Goal: Information Seeking & Learning: Learn about a topic

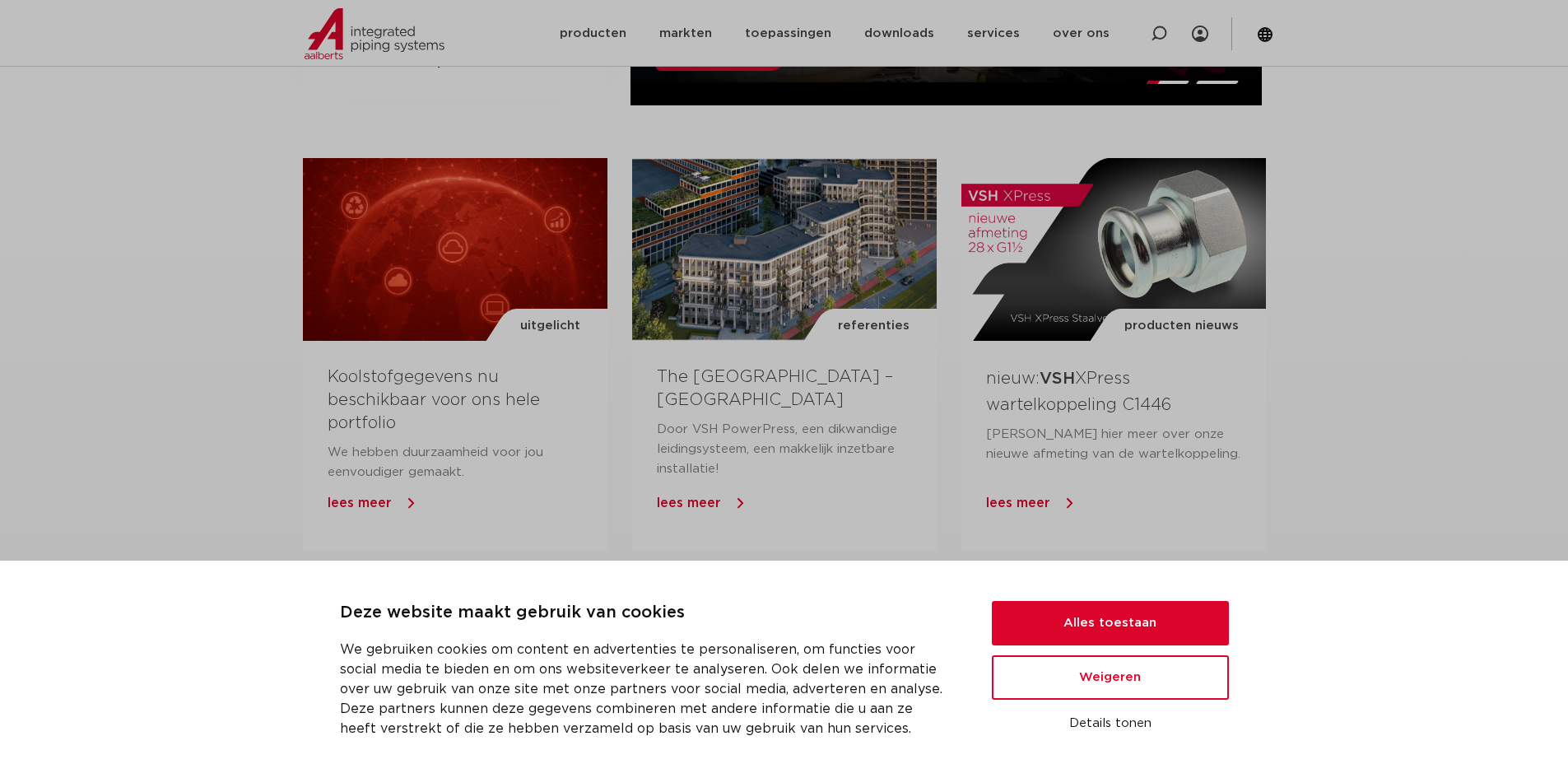
scroll to position [1318, 0]
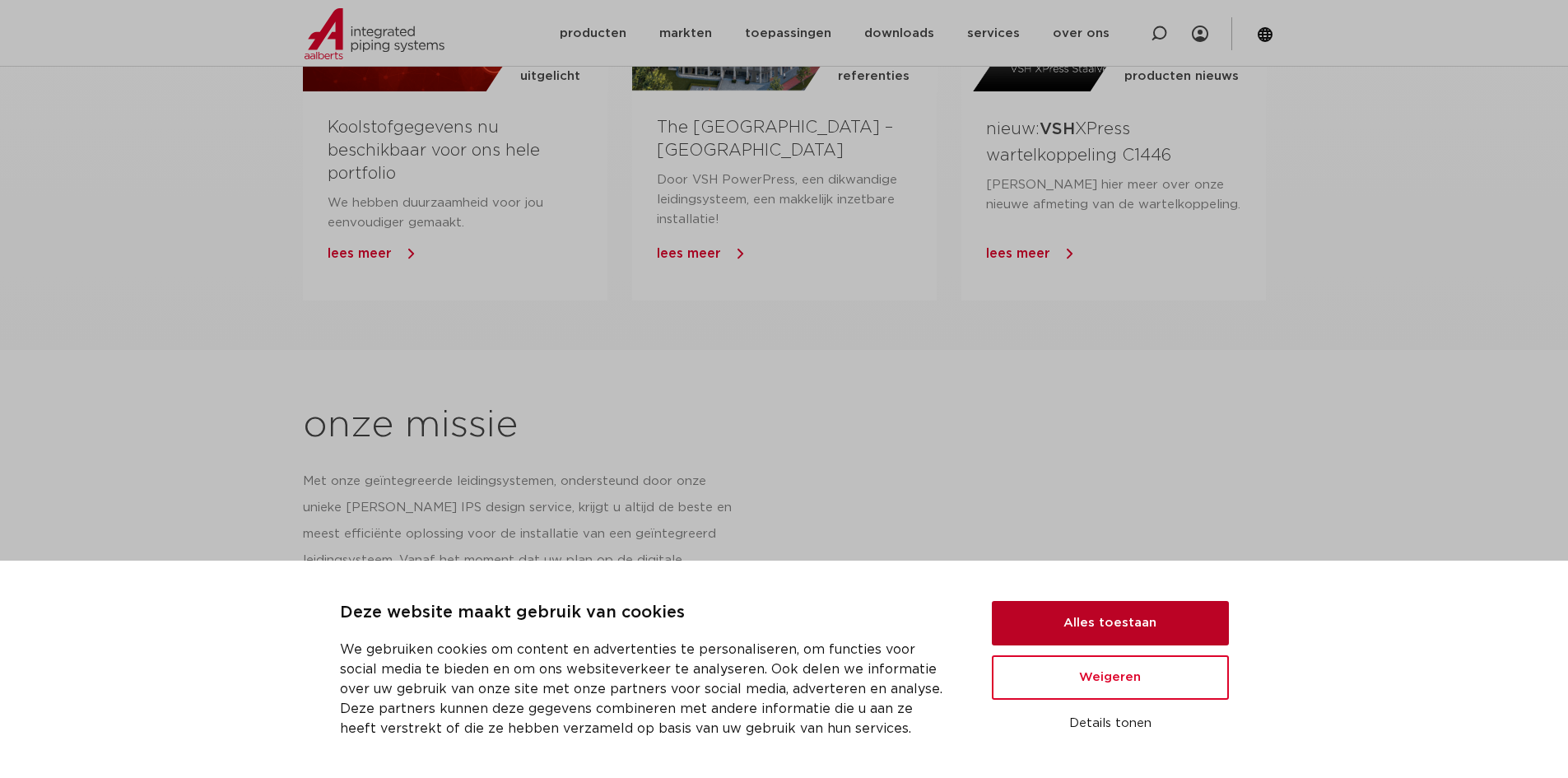
click at [1122, 637] on button "Alles toestaan" at bounding box center [1110, 623] width 237 height 44
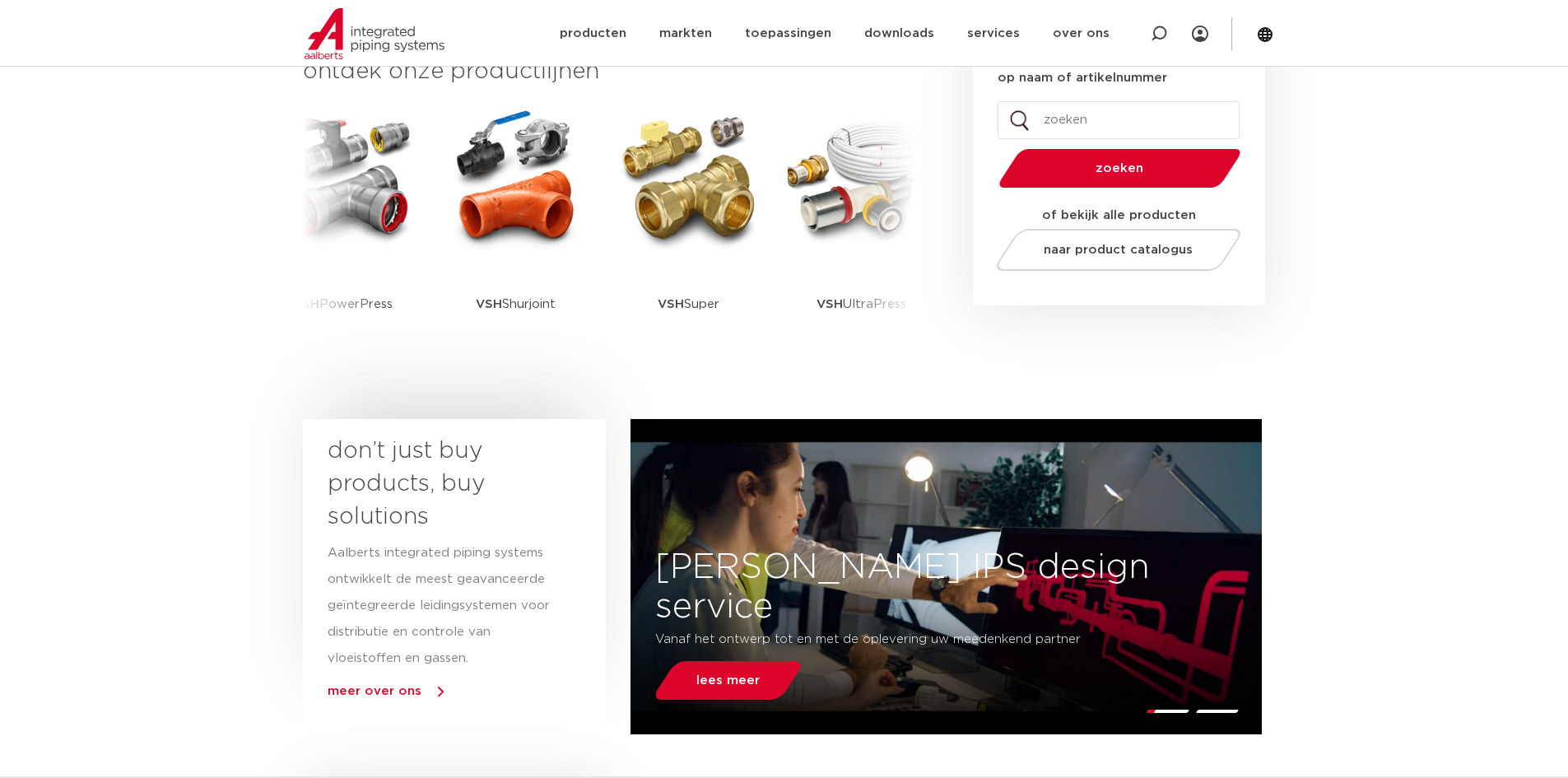
scroll to position [0, 0]
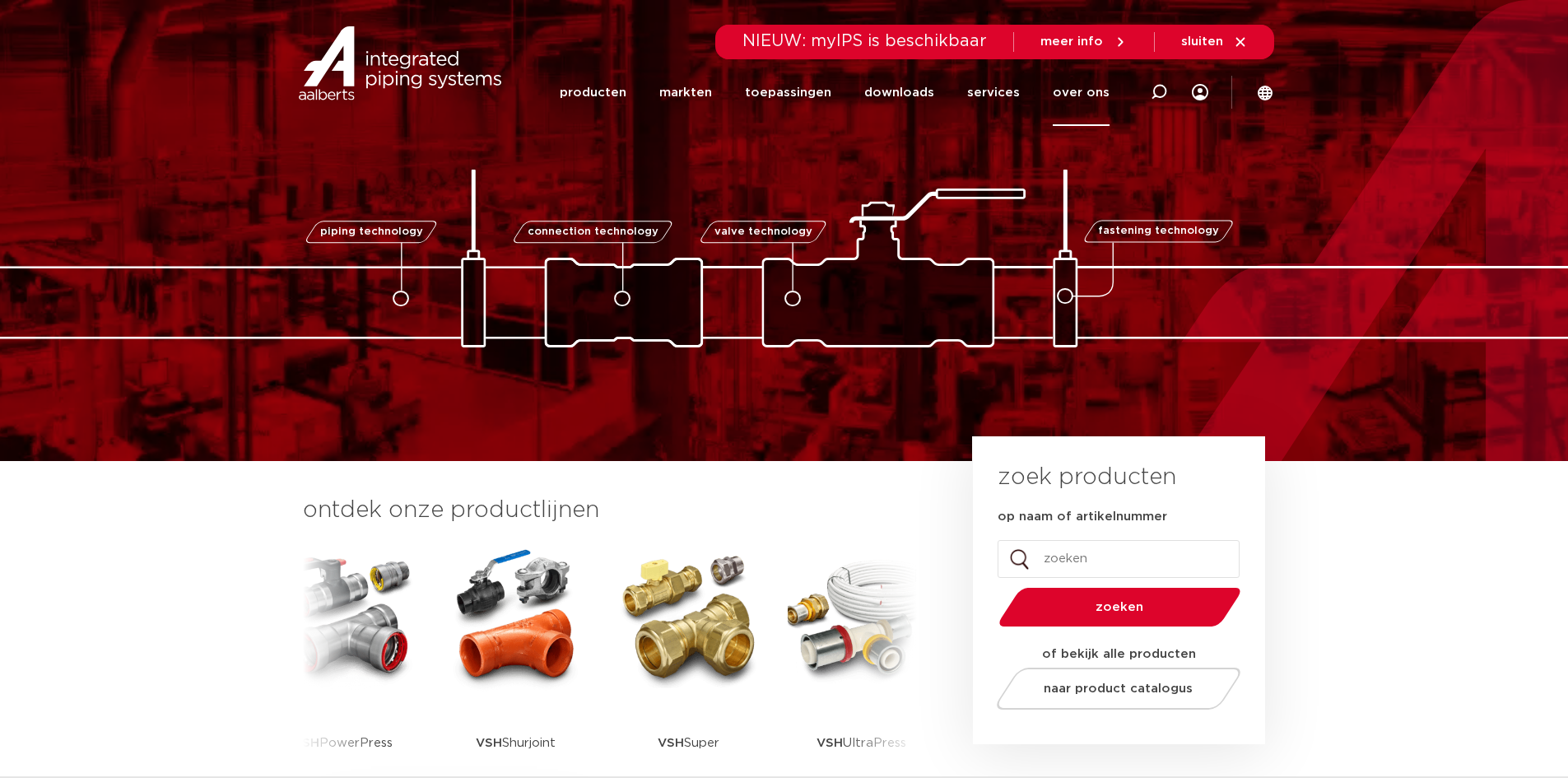
click at [1074, 97] on link "over ons" at bounding box center [1081, 92] width 57 height 67
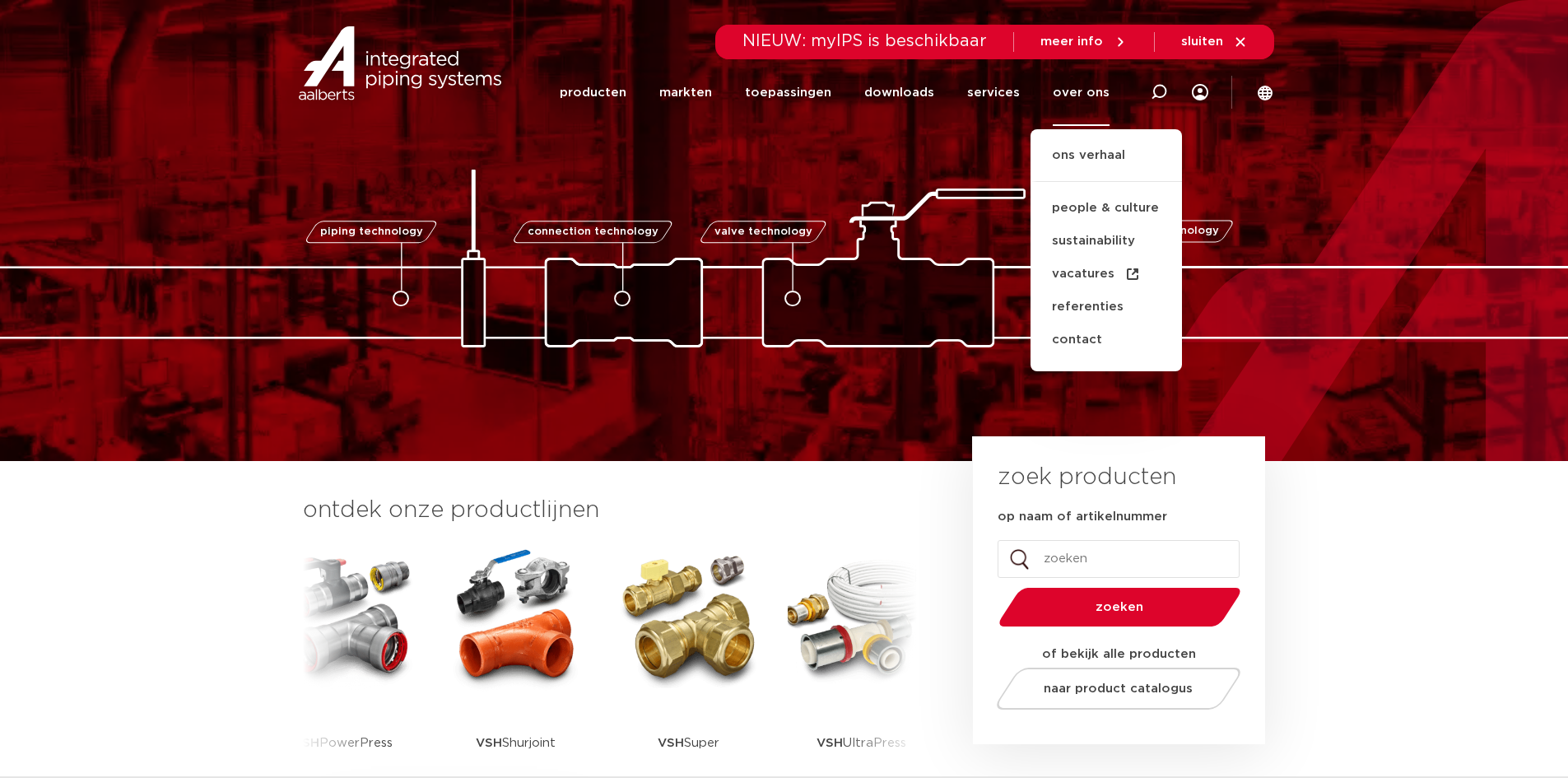
click at [1093, 89] on link "over ons" at bounding box center [1081, 92] width 57 height 67
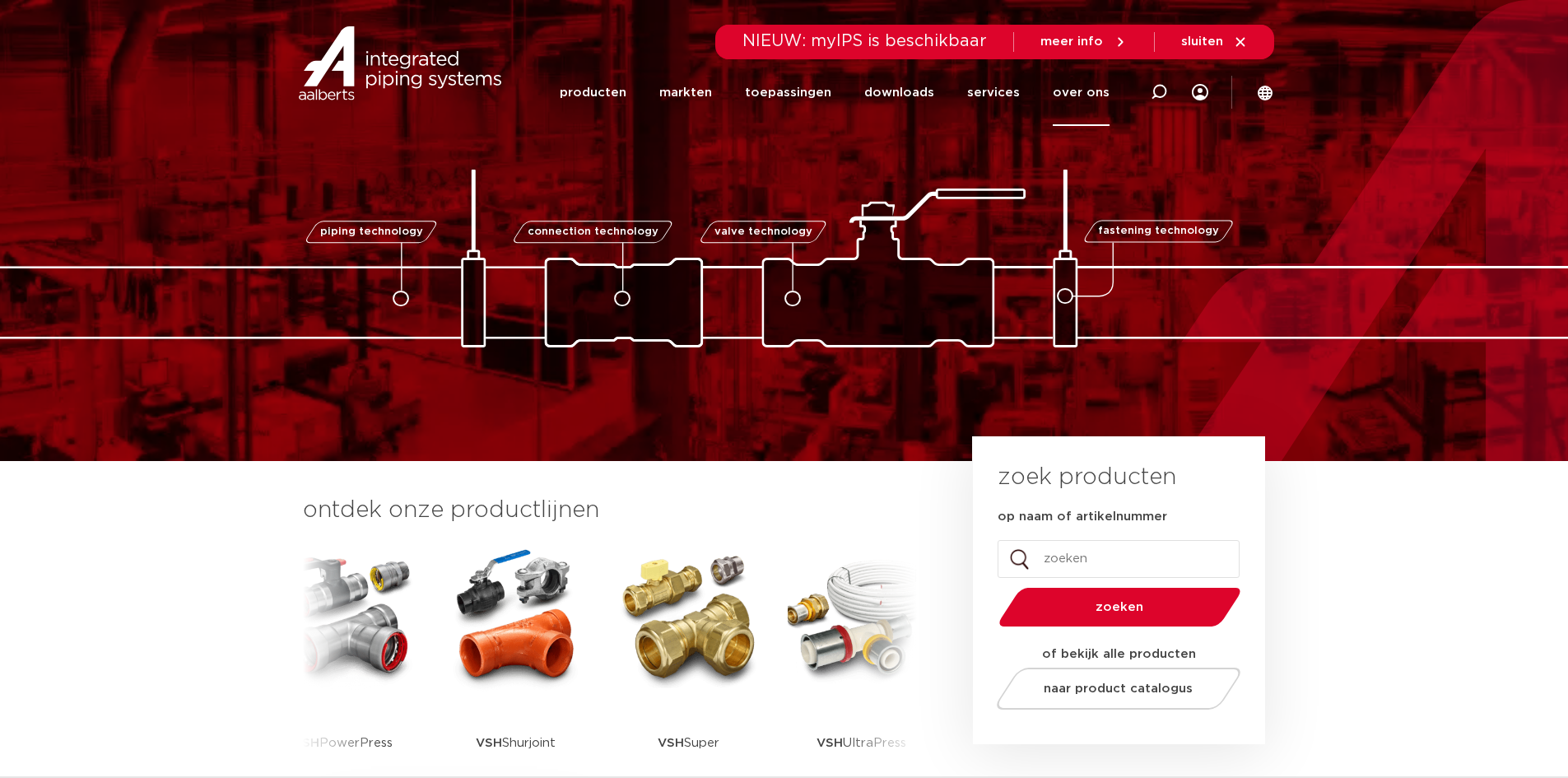
click at [1093, 89] on link "over ons" at bounding box center [1081, 92] width 57 height 67
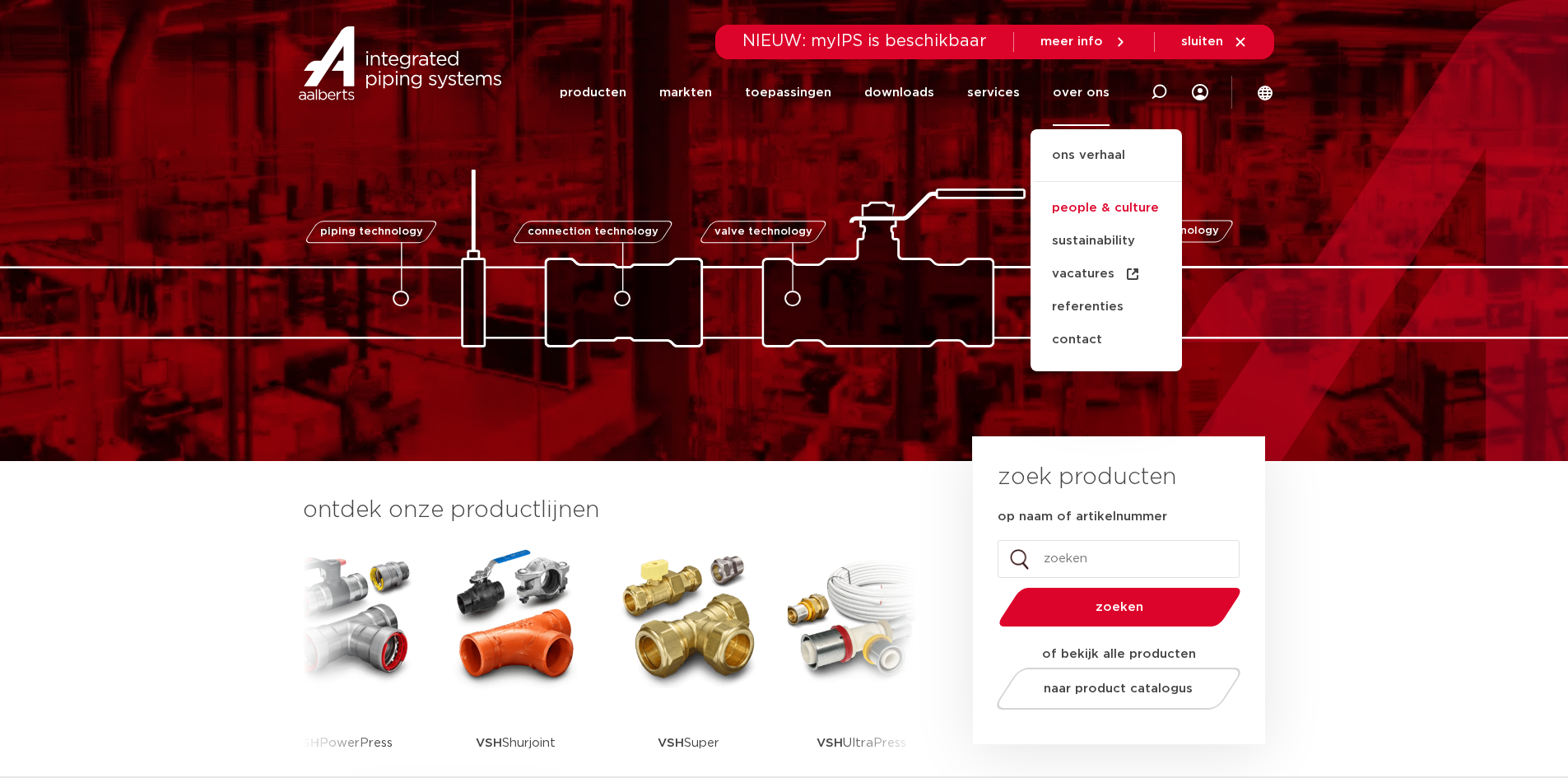
click at [1129, 204] on link "people & culture" at bounding box center [1107, 208] width 151 height 33
